Goal: Transaction & Acquisition: Download file/media

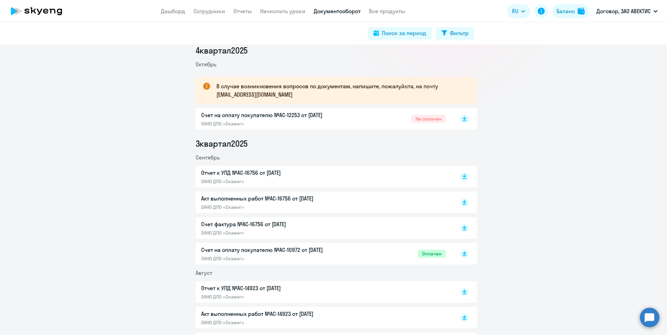
scroll to position [104, 0]
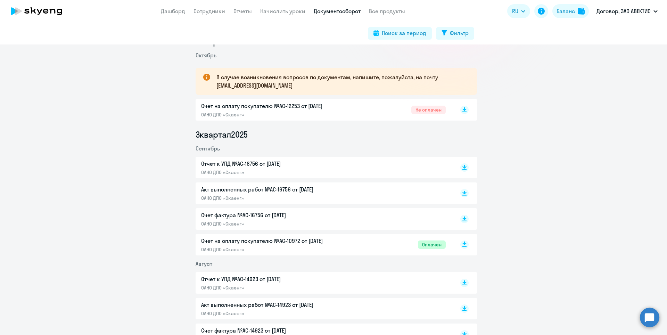
click at [463, 245] on rect at bounding box center [464, 244] width 8 height 8
drag, startPoint x: 462, startPoint y: 219, endPoint x: 462, endPoint y: 210, distance: 9.4
click at [463, 219] on icon at bounding box center [465, 217] width 4 height 3
click at [462, 196] on rect at bounding box center [464, 193] width 8 height 8
click at [460, 170] on rect at bounding box center [464, 167] width 8 height 8
